Goal: Task Accomplishment & Management: Manage account settings

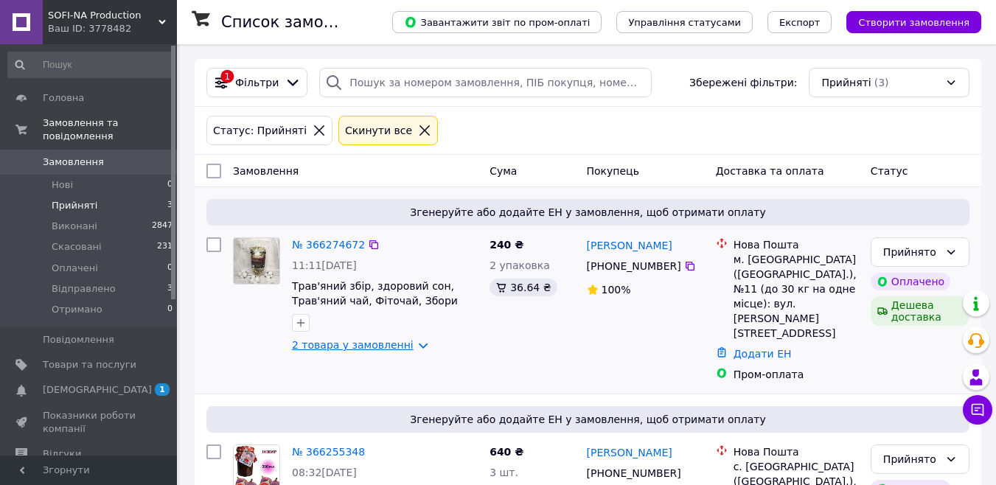
click at [405, 341] on link "2 товара у замовленні" at bounding box center [353, 345] width 122 height 12
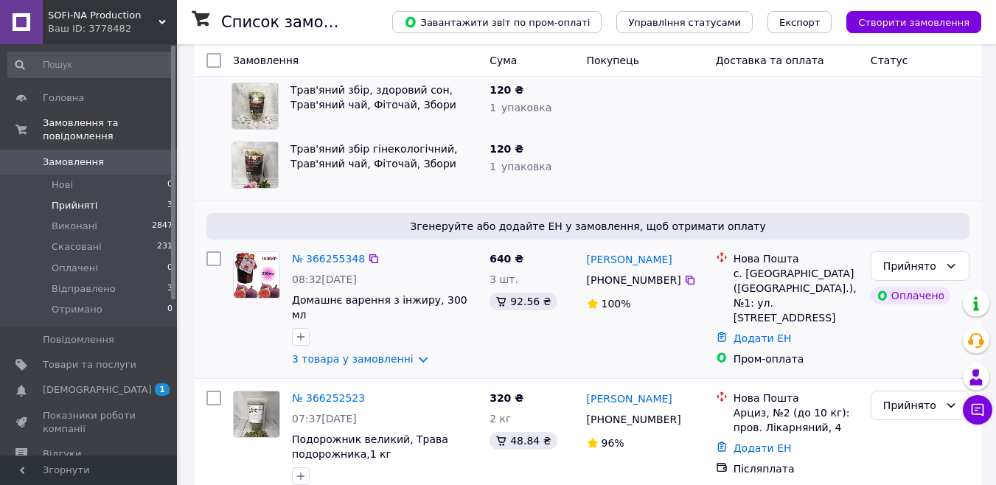
scroll to position [315, 0]
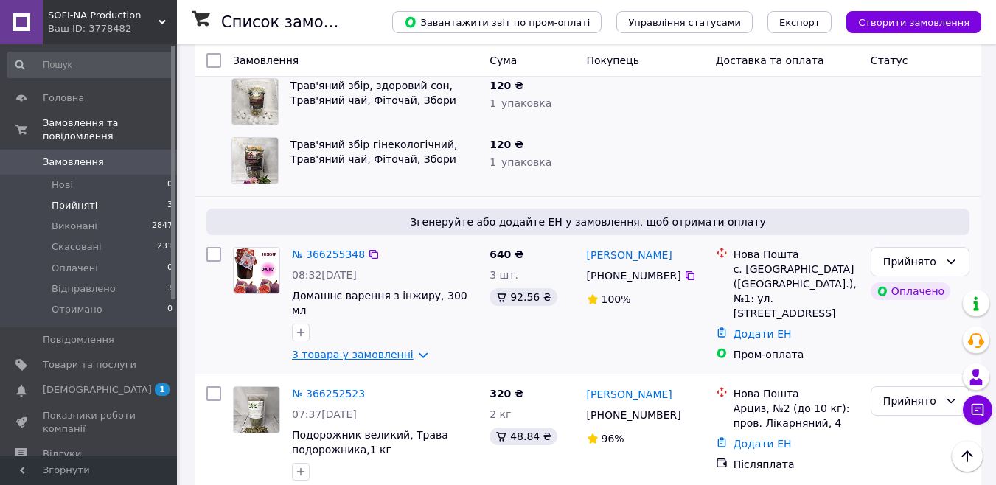
click at [404, 349] on link "3 товара у замовленні" at bounding box center [353, 355] width 122 height 12
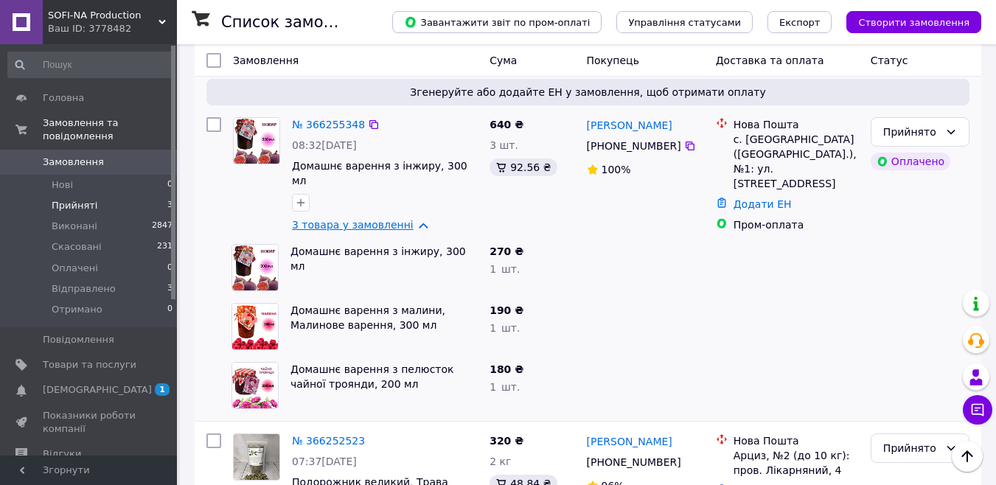
scroll to position [419, 0]
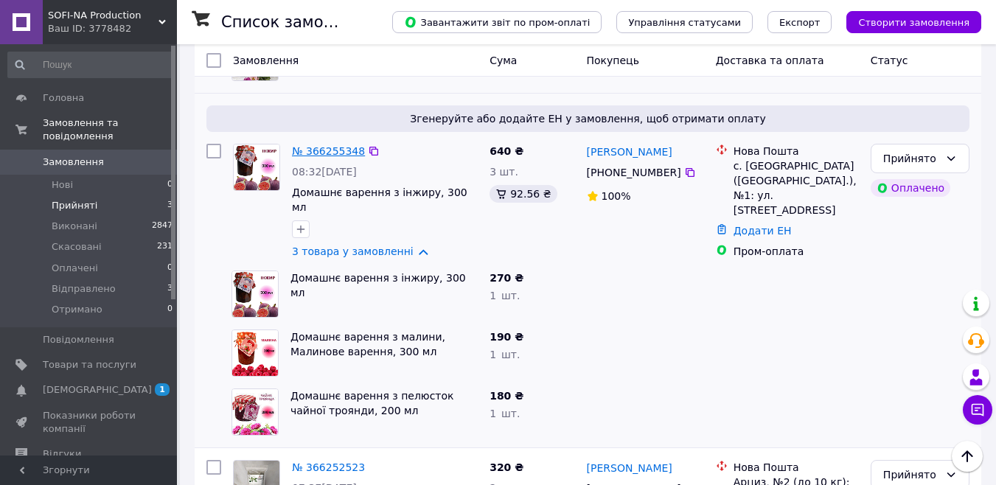
click at [334, 145] on link "№ 366255348" at bounding box center [328, 151] width 73 height 12
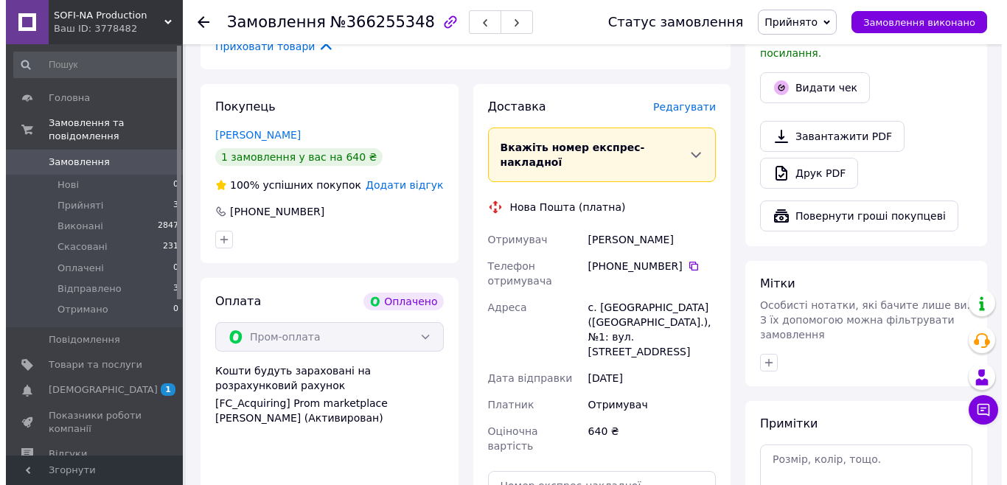
scroll to position [442, 0]
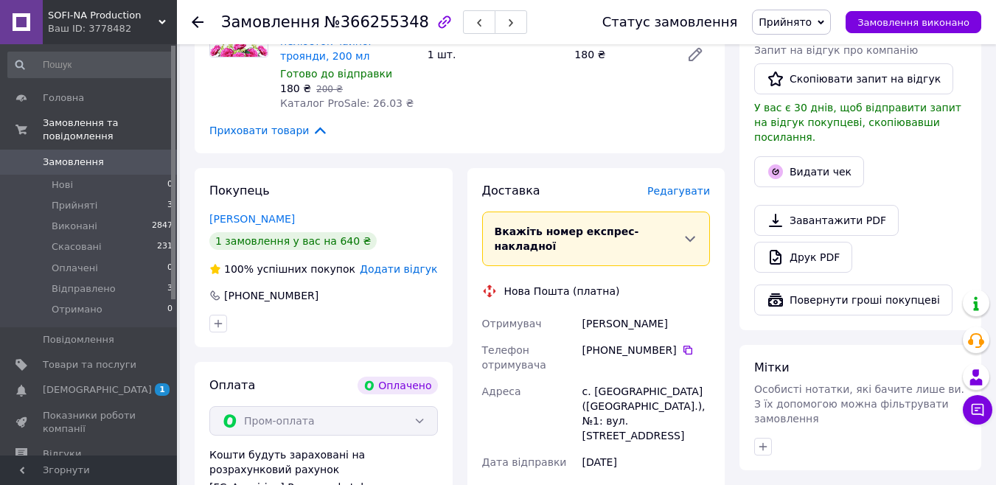
click at [697, 185] on span "Редагувати" at bounding box center [678, 191] width 63 height 12
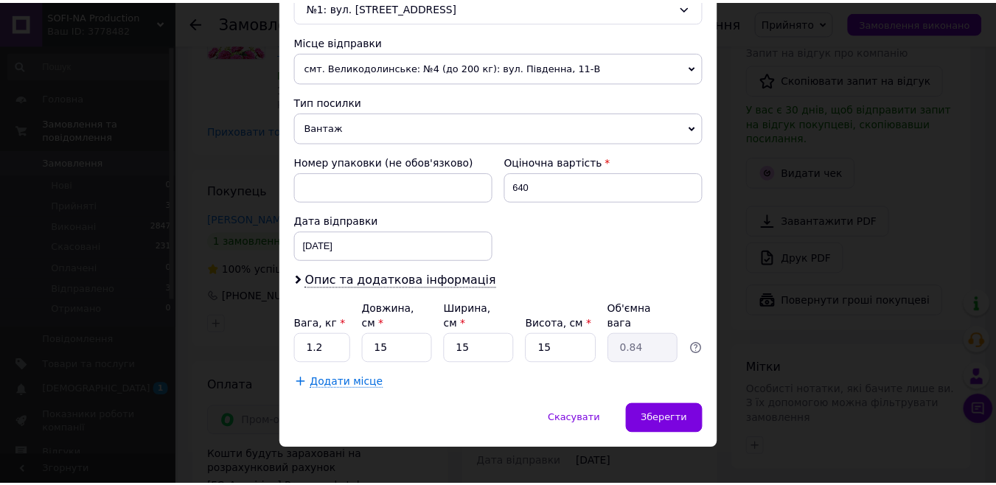
scroll to position [494, 0]
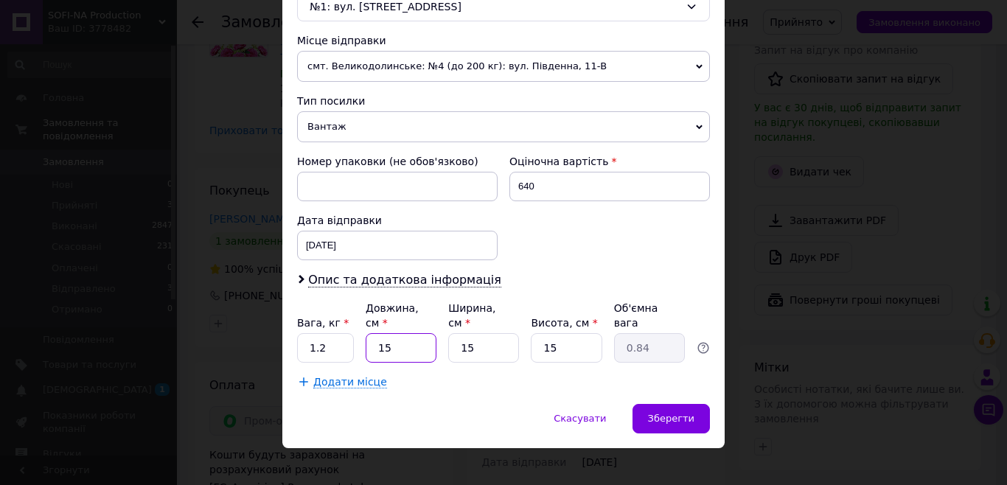
click at [427, 338] on input "15" at bounding box center [401, 347] width 71 height 29
type input "2"
type input "0.11"
type input "24"
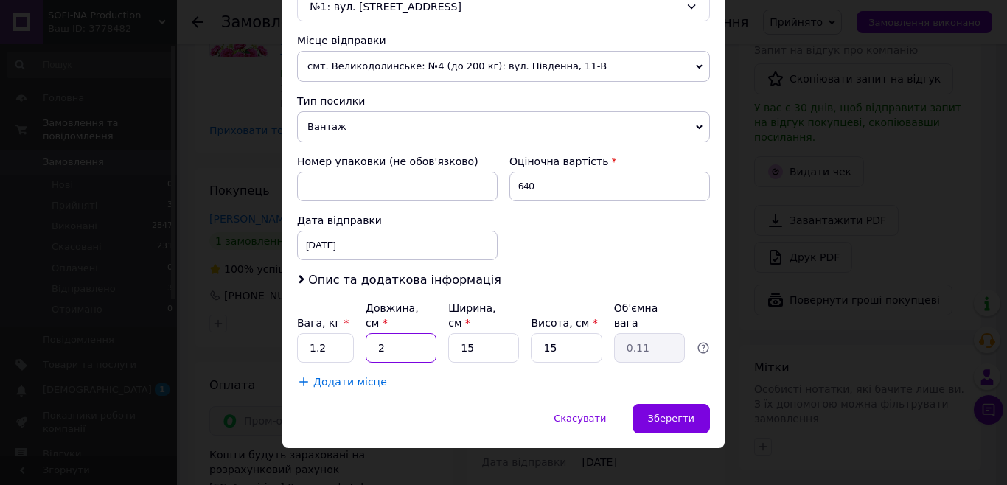
type input "1.35"
type input "24"
click at [472, 334] on input "15" at bounding box center [483, 347] width 71 height 29
type input "1"
type input "0.1"
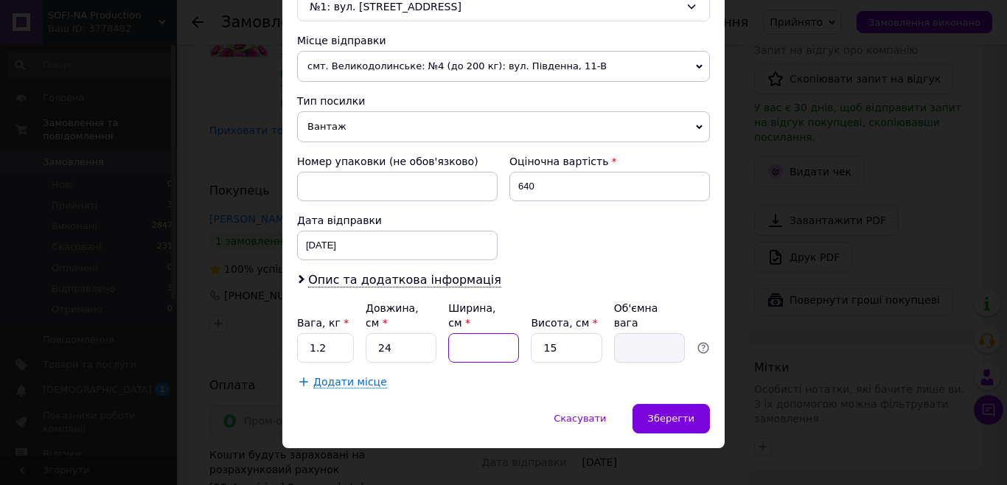
type input "2"
type input "0.18"
type input "20"
type input "1.8"
type input "20"
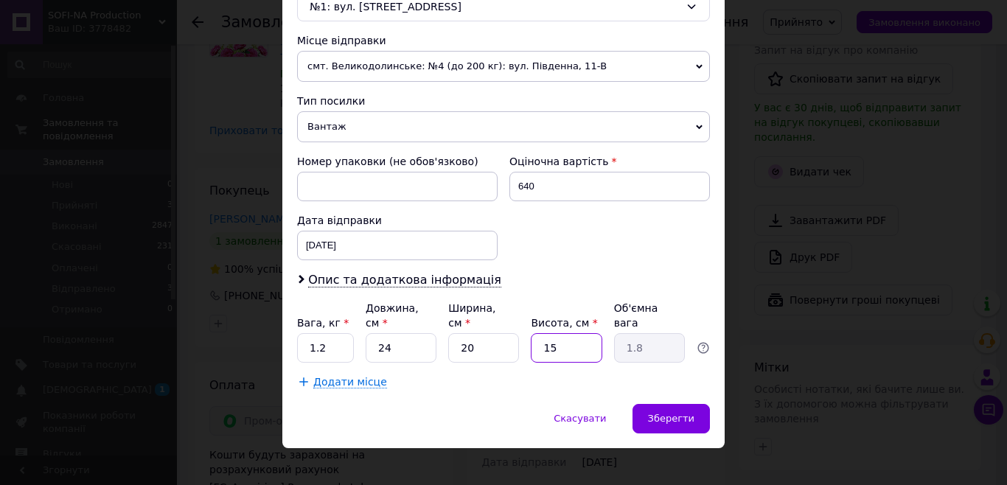
click at [569, 336] on input "15" at bounding box center [566, 347] width 71 height 29
type input "1"
type input "0.12"
type input "16"
type input "1.92"
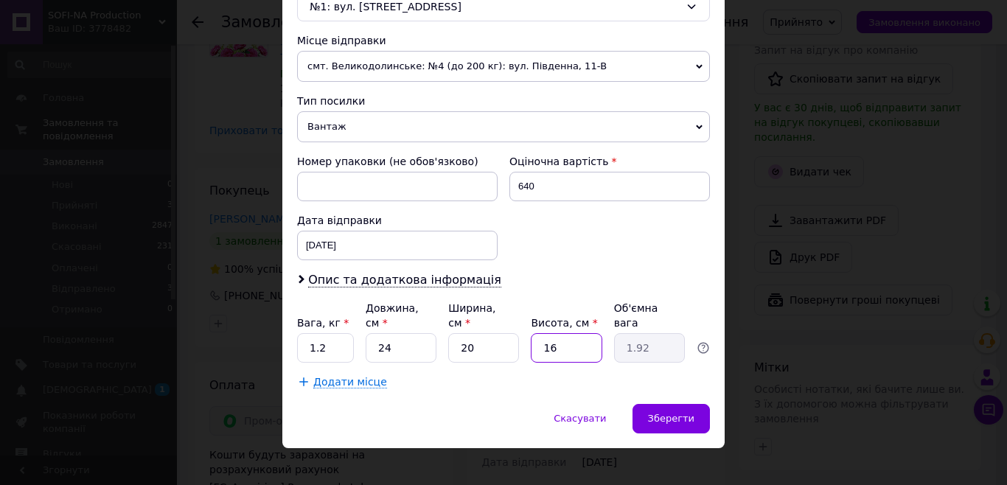
type input "16"
click at [400, 245] on div "12.10.2025 < 2025 > < Октябрь > Пн Вт Ср Чт Пт Сб Вс 29 30 1 2 3 4 5 6 7 8 9 10…" at bounding box center [397, 245] width 201 height 29
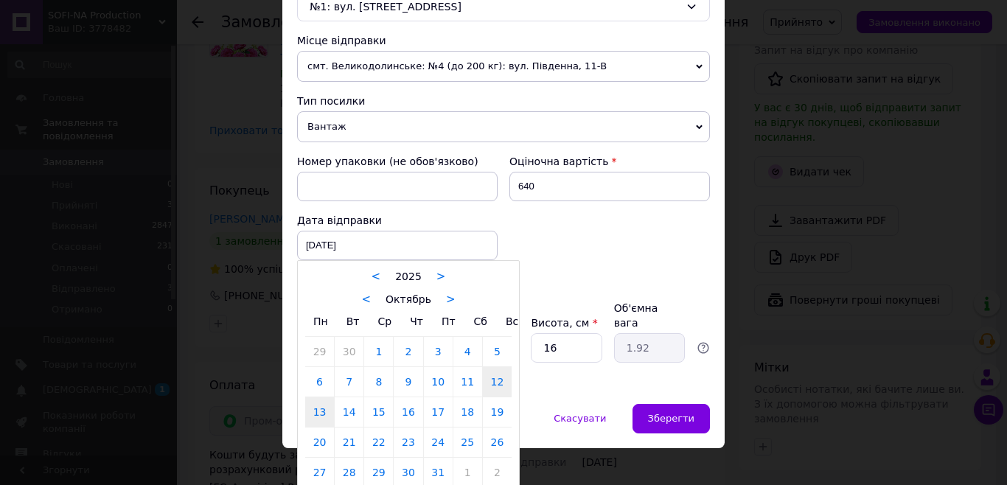
click at [324, 411] on link "13" at bounding box center [319, 411] width 29 height 29
type input "13.10.2025"
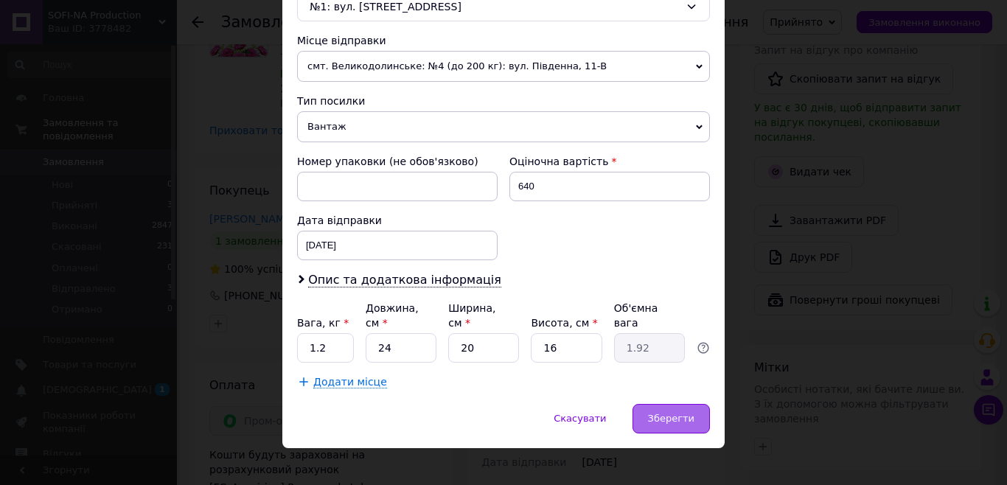
click at [656, 413] on span "Зберегти" at bounding box center [671, 418] width 46 height 11
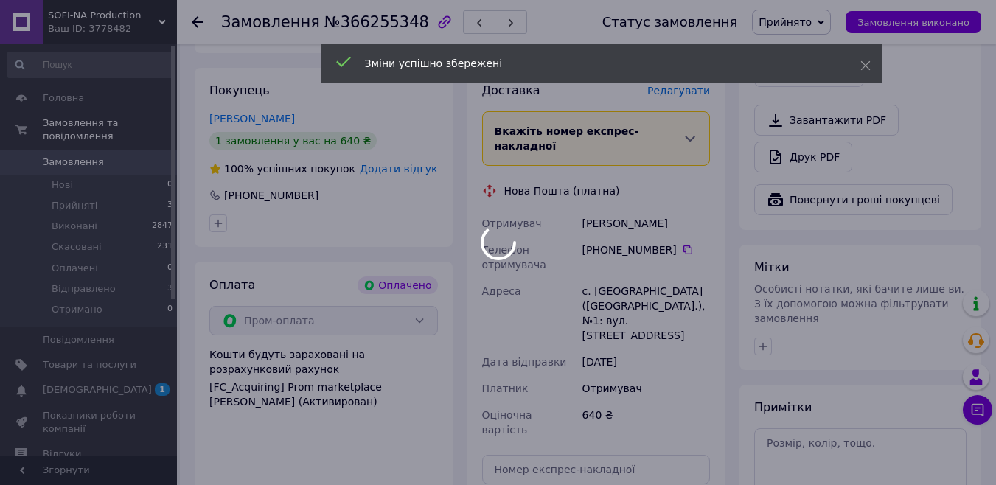
scroll to position [737, 0]
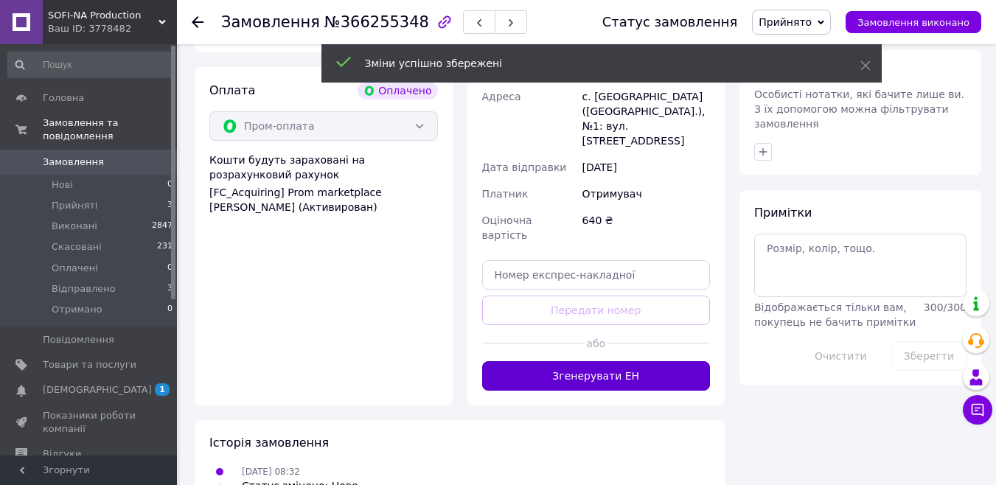
click at [663, 361] on button "Згенерувати ЕН" at bounding box center [596, 375] width 229 height 29
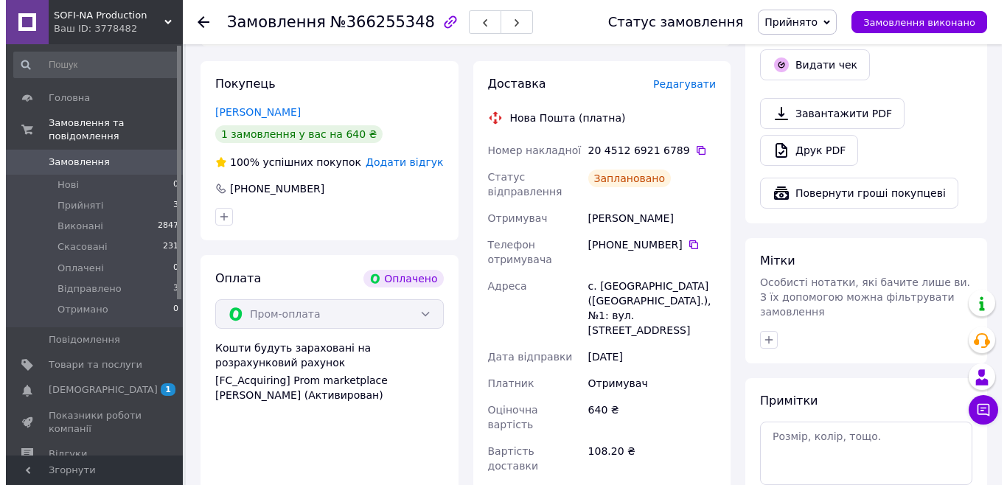
scroll to position [516, 0]
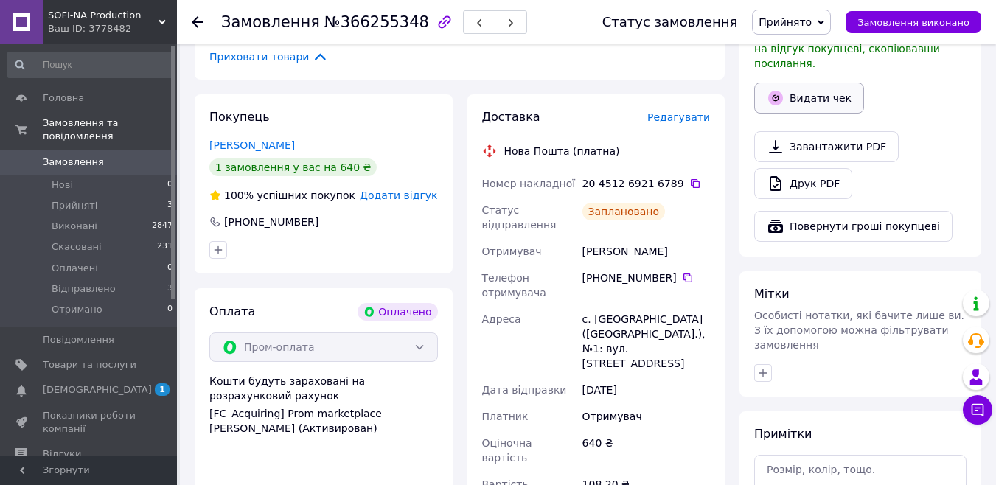
click at [838, 92] on button "Видати чек" at bounding box center [809, 98] width 110 height 31
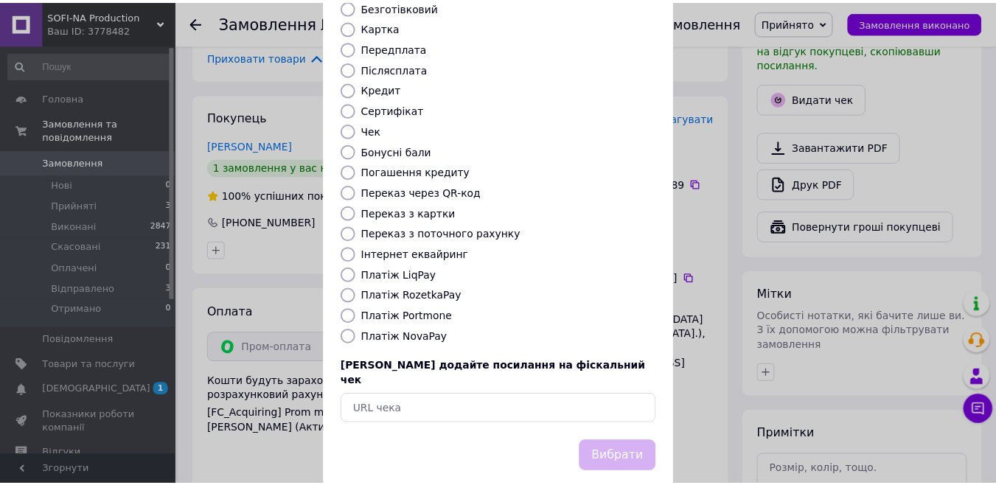
scroll to position [148, 0]
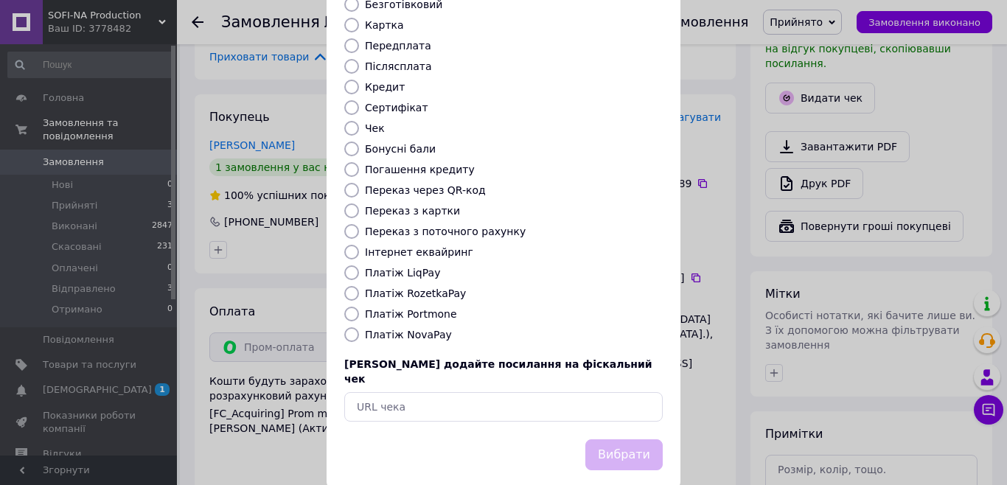
click at [434, 329] on label "Платіж NovaPay" at bounding box center [408, 335] width 87 height 12
click at [359, 327] on input "Платіж NovaPay" at bounding box center [351, 334] width 15 height 15
radio input "true"
click at [619, 439] on button "Вибрати" at bounding box center [623, 455] width 77 height 32
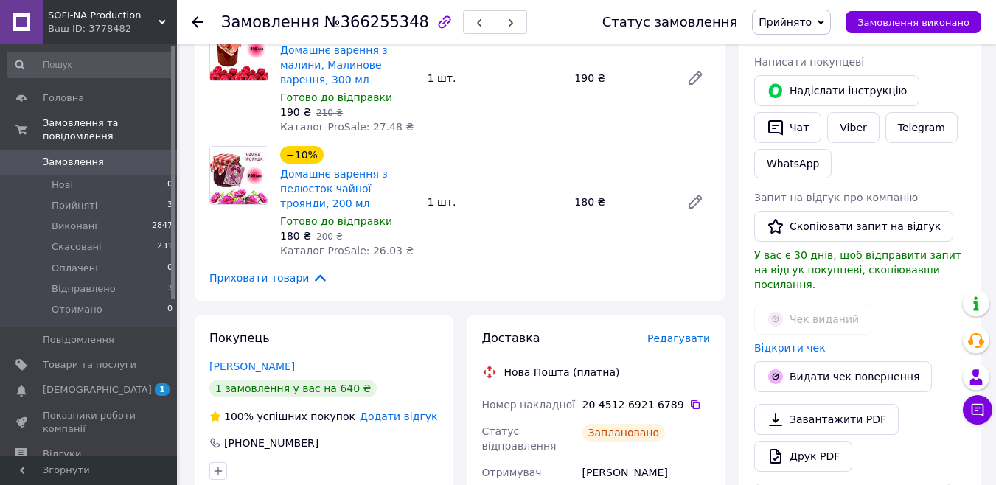
scroll to position [516, 0]
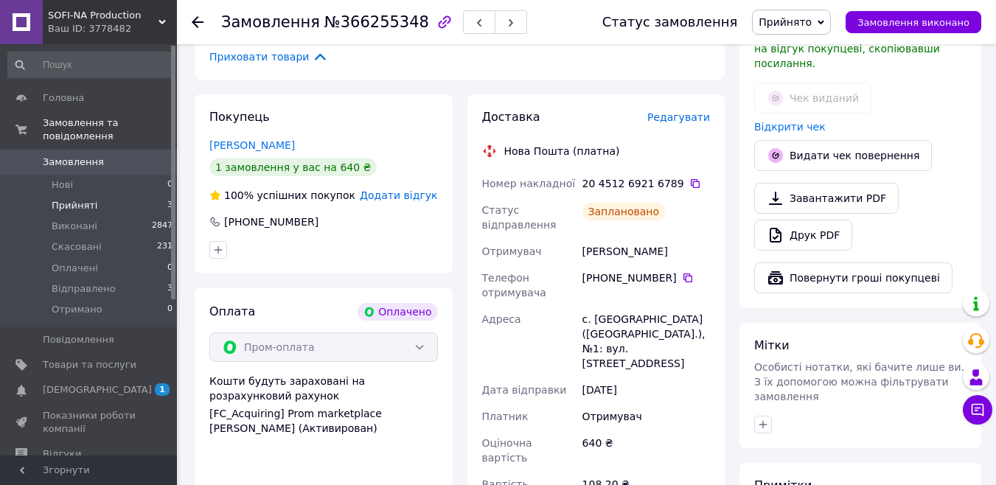
click at [79, 199] on span "Прийняті" at bounding box center [75, 205] width 46 height 13
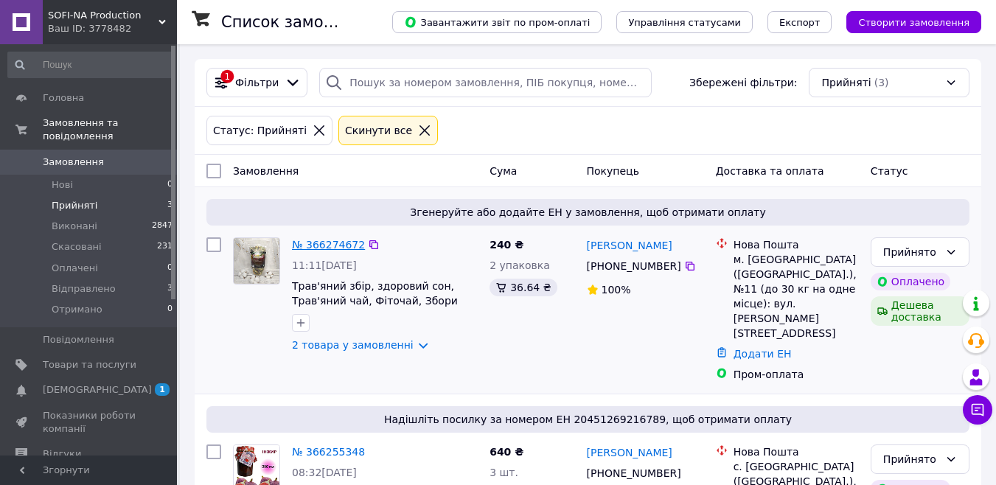
click at [346, 245] on link "№ 366274672" at bounding box center [328, 245] width 73 height 12
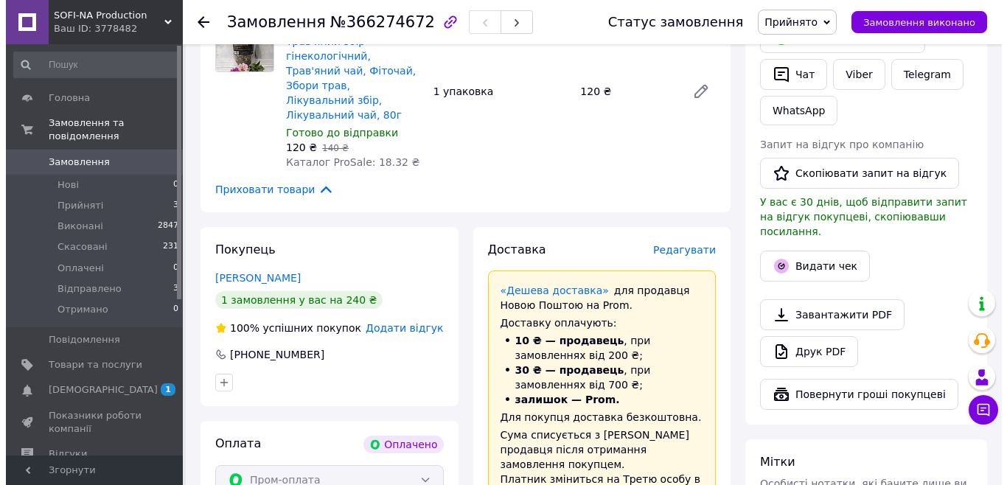
scroll to position [295, 0]
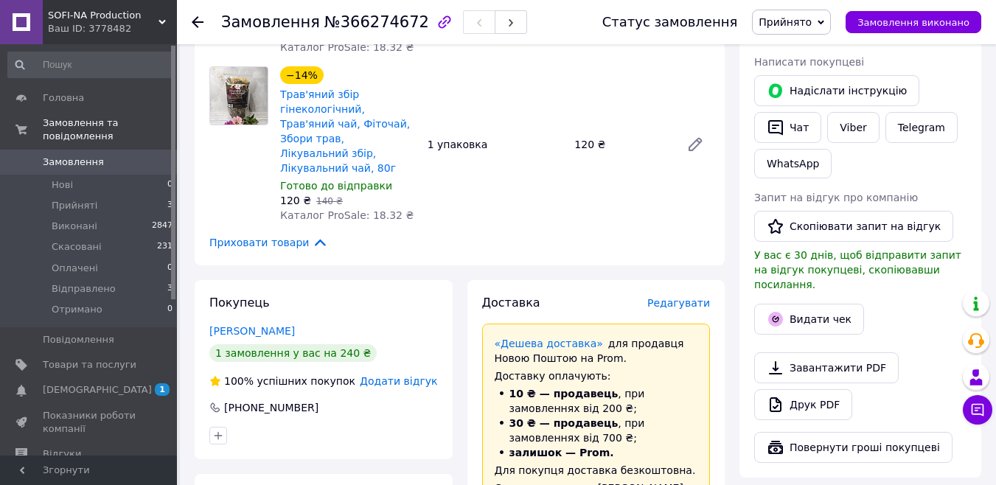
click at [686, 297] on span "Редагувати" at bounding box center [678, 303] width 63 height 12
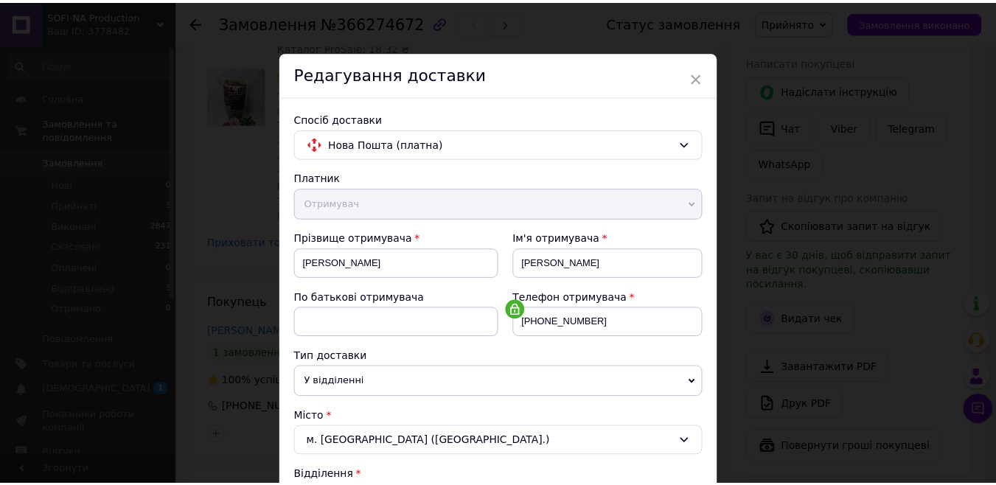
scroll to position [494, 0]
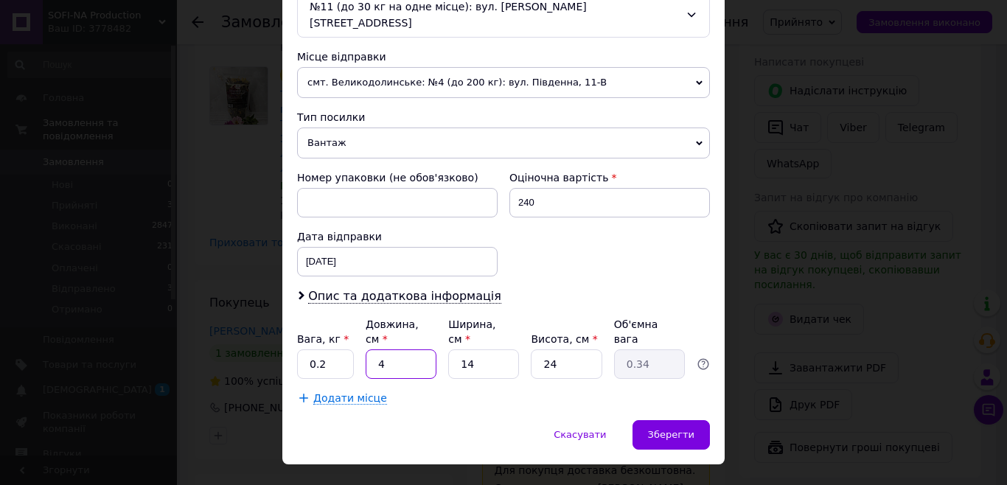
click at [422, 349] on input "4" at bounding box center [401, 363] width 71 height 29
click at [297, 291] on icon at bounding box center [301, 295] width 9 height 9
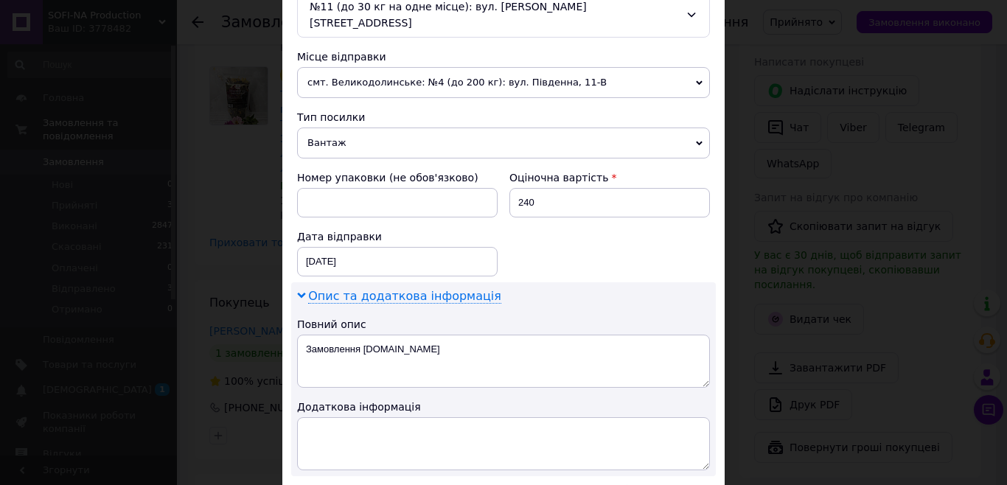
click at [297, 293] on use at bounding box center [301, 296] width 8 height 6
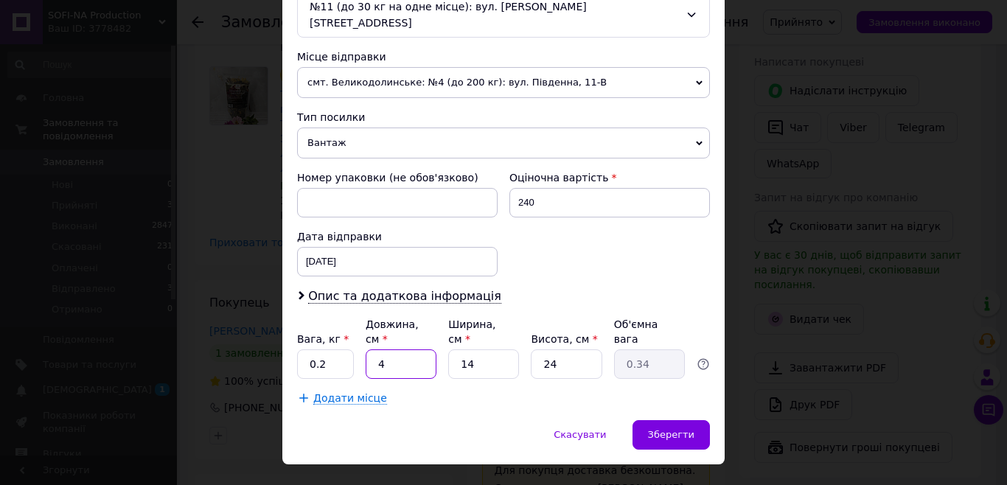
click at [413, 349] on input "4" at bounding box center [401, 363] width 71 height 29
click at [632, 242] on div "Номер упаковки (не обов'язково) Оціночна вартість 240 Дата відправки 12.10.2025…" at bounding box center [503, 223] width 425 height 118
click at [390, 247] on div "12.10.2025 < 2025 > < Октябрь > Пн Вт Ср Чт Пт Сб Вс 29 30 1 2 3 4 5 6 7 8 9 10…" at bounding box center [397, 261] width 201 height 29
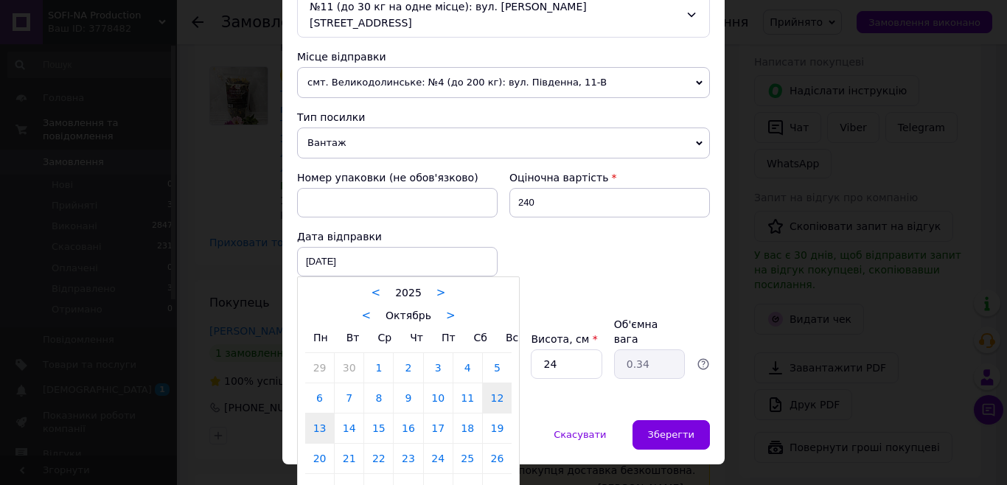
click at [320, 414] on link "13" at bounding box center [319, 428] width 29 height 29
type input "13.10.2025"
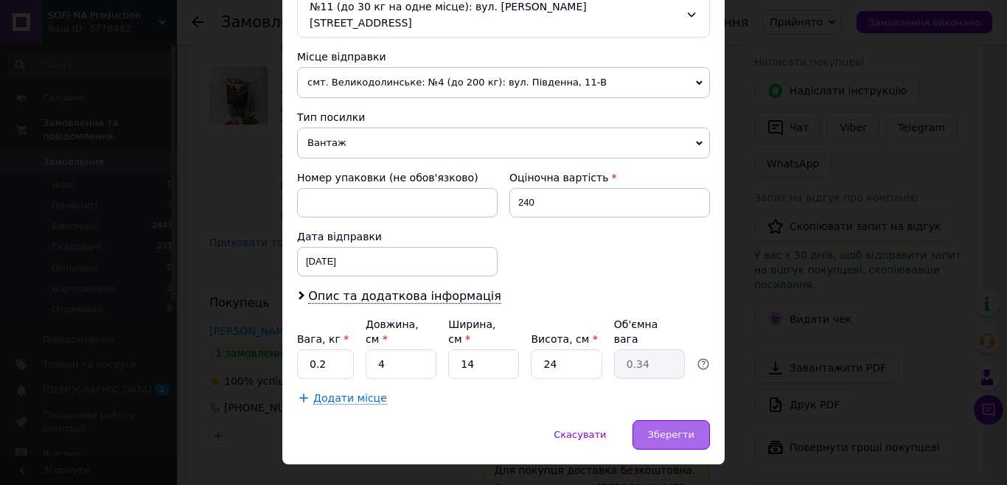
click at [670, 420] on div "Зберегти" at bounding box center [670, 434] width 77 height 29
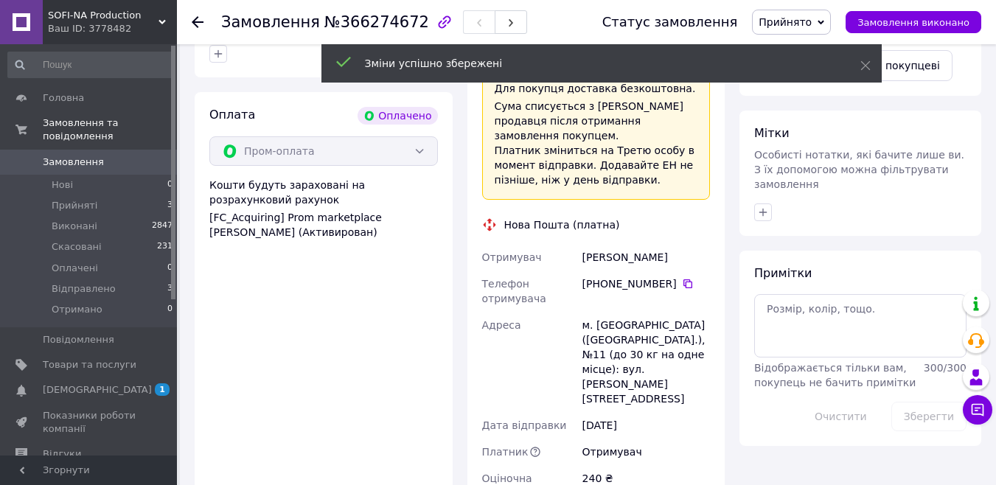
scroll to position [811, 0]
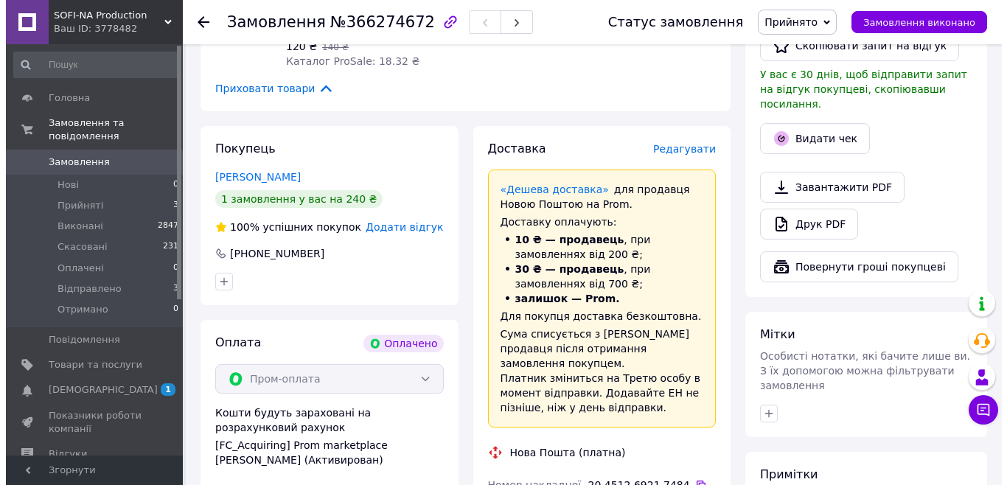
scroll to position [442, 0]
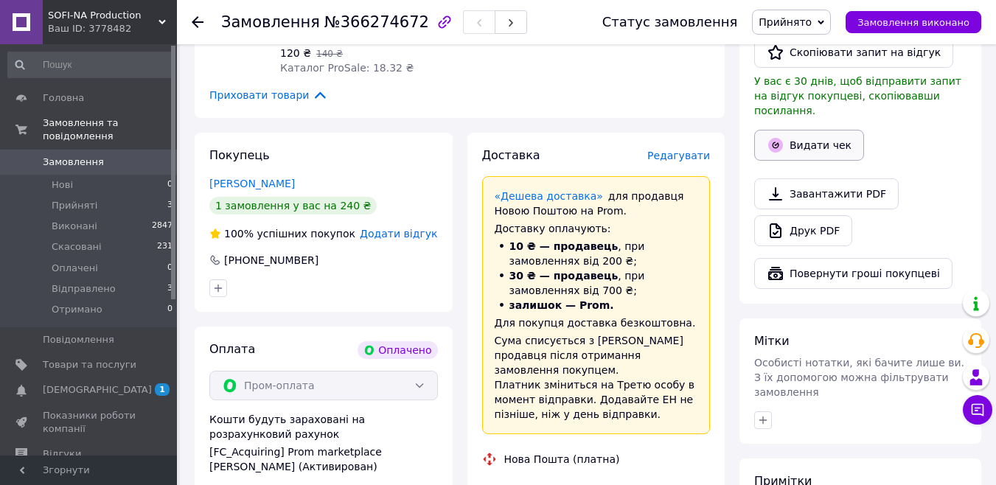
click at [845, 134] on button "Видати чек" at bounding box center [809, 145] width 110 height 31
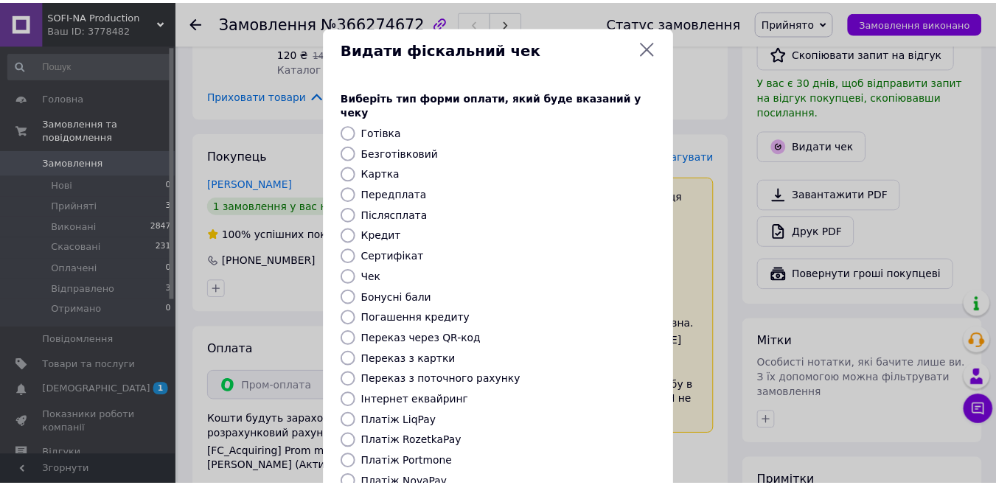
scroll to position [147, 0]
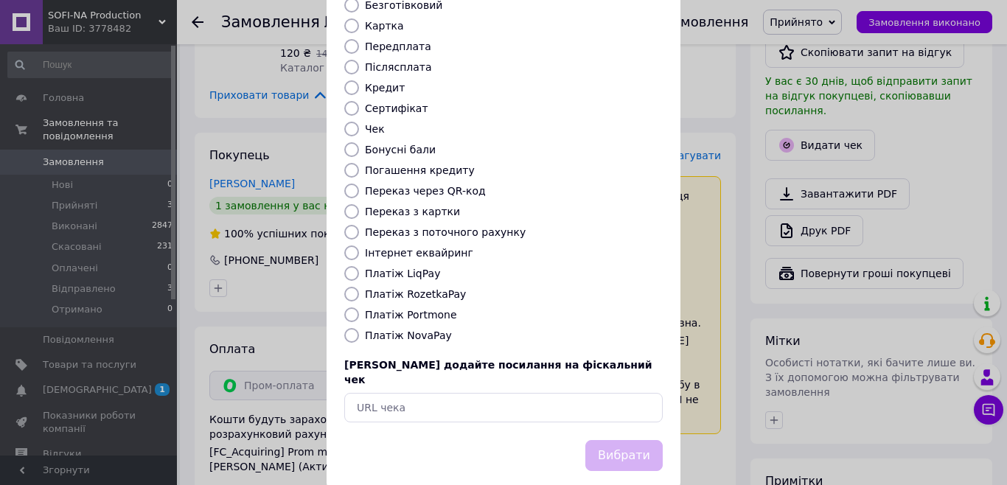
click at [439, 288] on label "Платіж RozetkaPay" at bounding box center [415, 294] width 101 height 12
click at [359, 287] on input "Платіж RozetkaPay" at bounding box center [351, 294] width 15 height 15
radio input "true"
click at [634, 440] on button "Вибрати" at bounding box center [623, 456] width 77 height 32
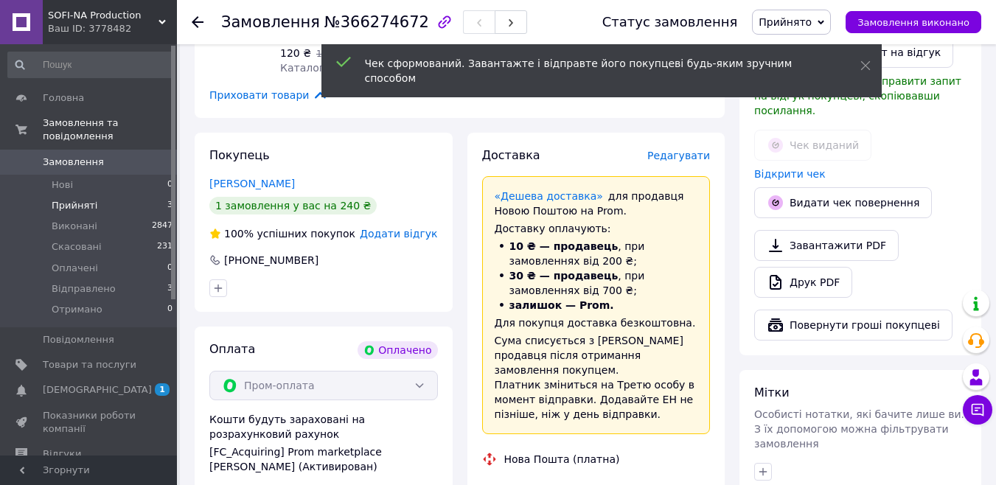
click at [69, 199] on span "Прийняті" at bounding box center [75, 205] width 46 height 13
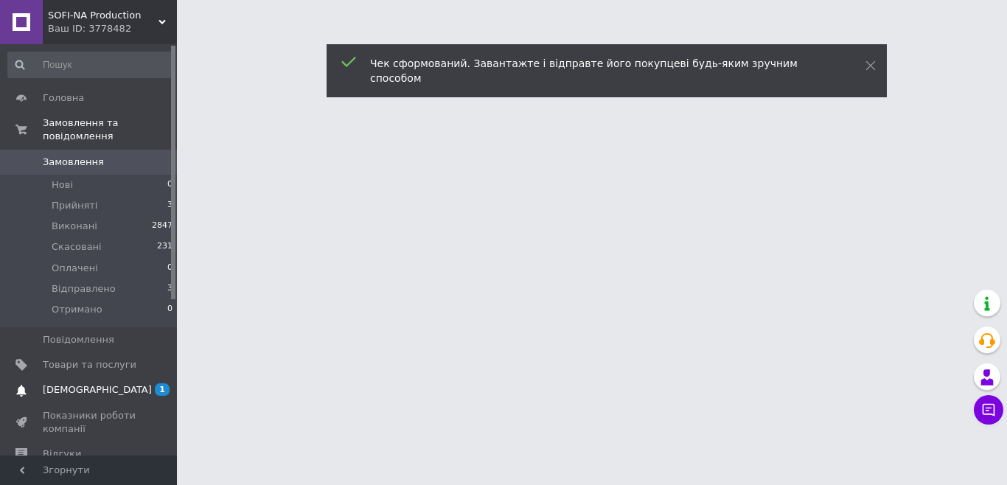
click at [91, 383] on span "[DEMOGRAPHIC_DATA]" at bounding box center [97, 389] width 109 height 13
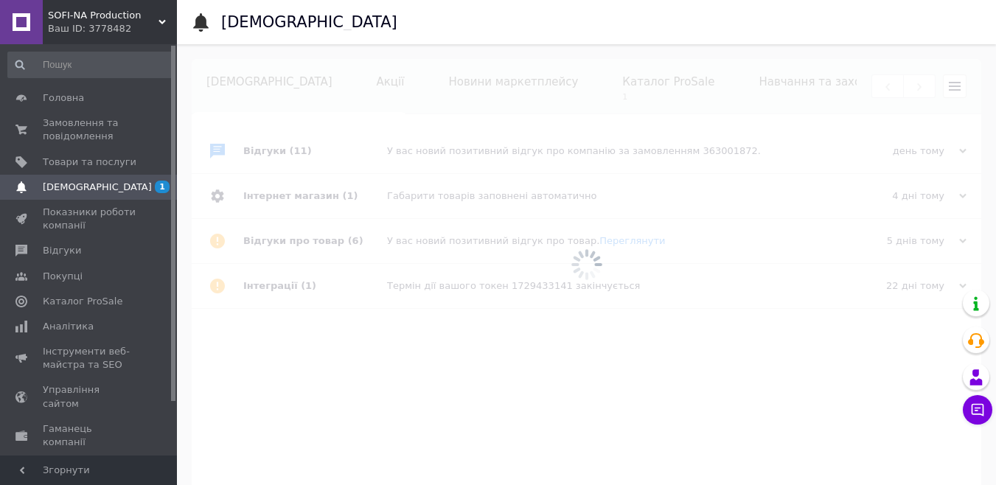
scroll to position [0, 134]
click at [582, 84] on div at bounding box center [586, 264] width 819 height 441
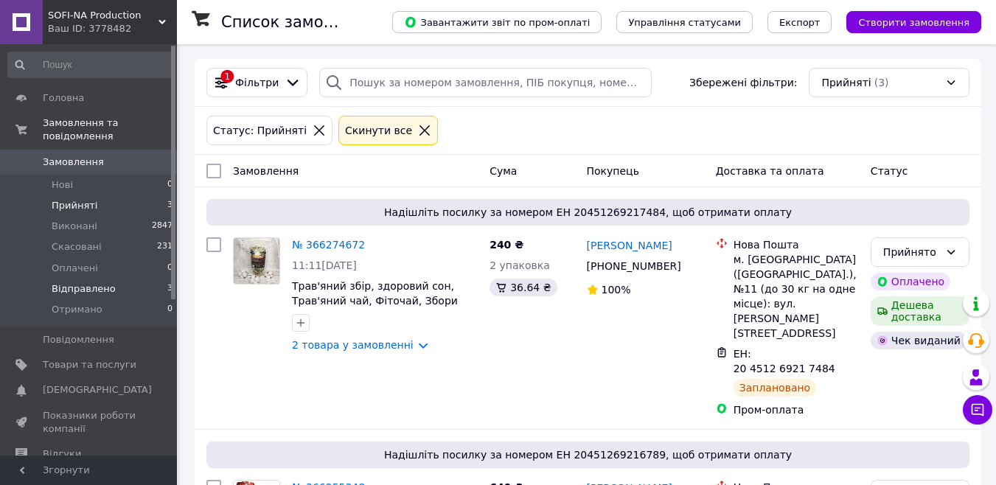
click at [85, 282] on span "Відправлено" at bounding box center [84, 288] width 64 height 13
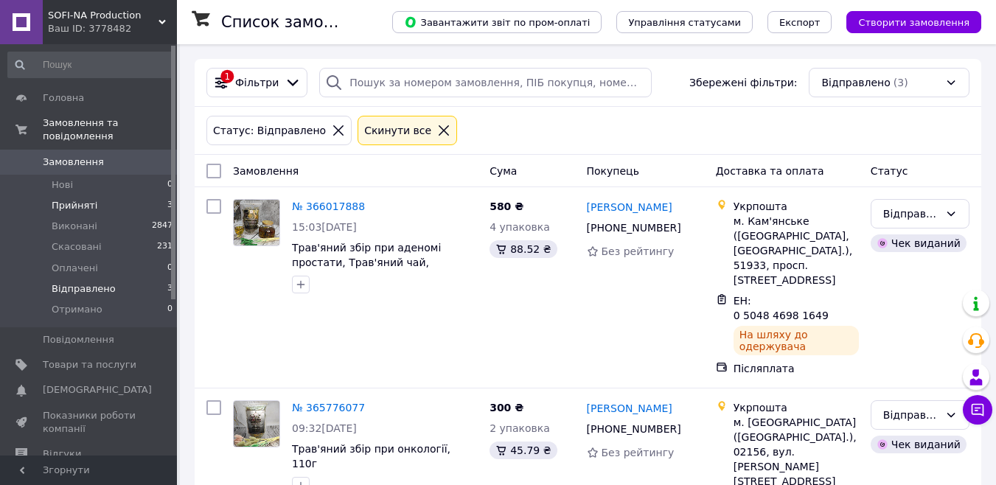
click at [80, 199] on span "Прийняті" at bounding box center [75, 205] width 46 height 13
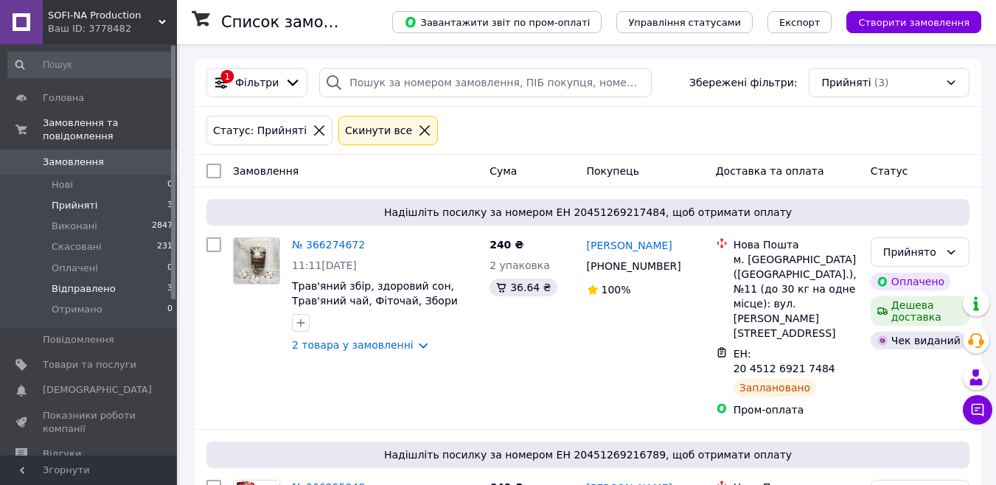
click at [77, 282] on span "Відправлено" at bounding box center [84, 288] width 64 height 13
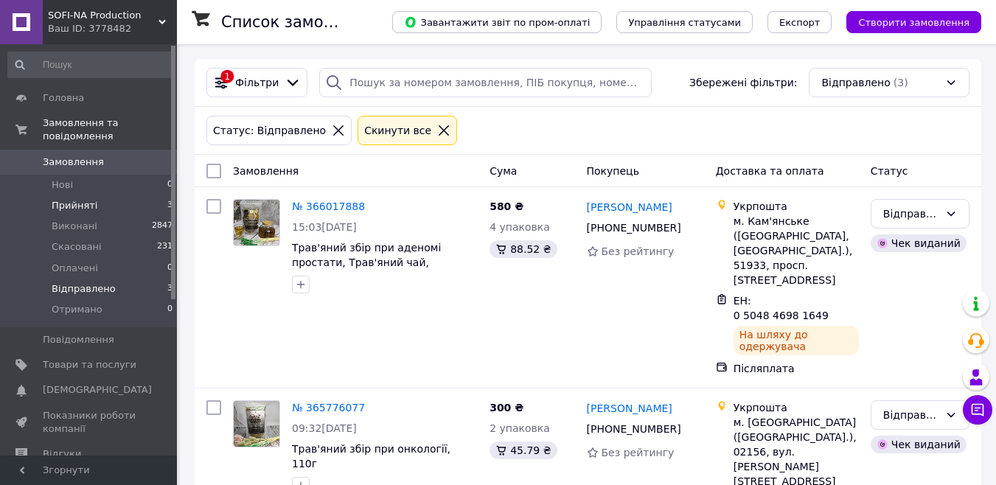
click at [102, 197] on li "Прийняті 3" at bounding box center [90, 205] width 181 height 21
